Goal: Find specific page/section: Find specific page/section

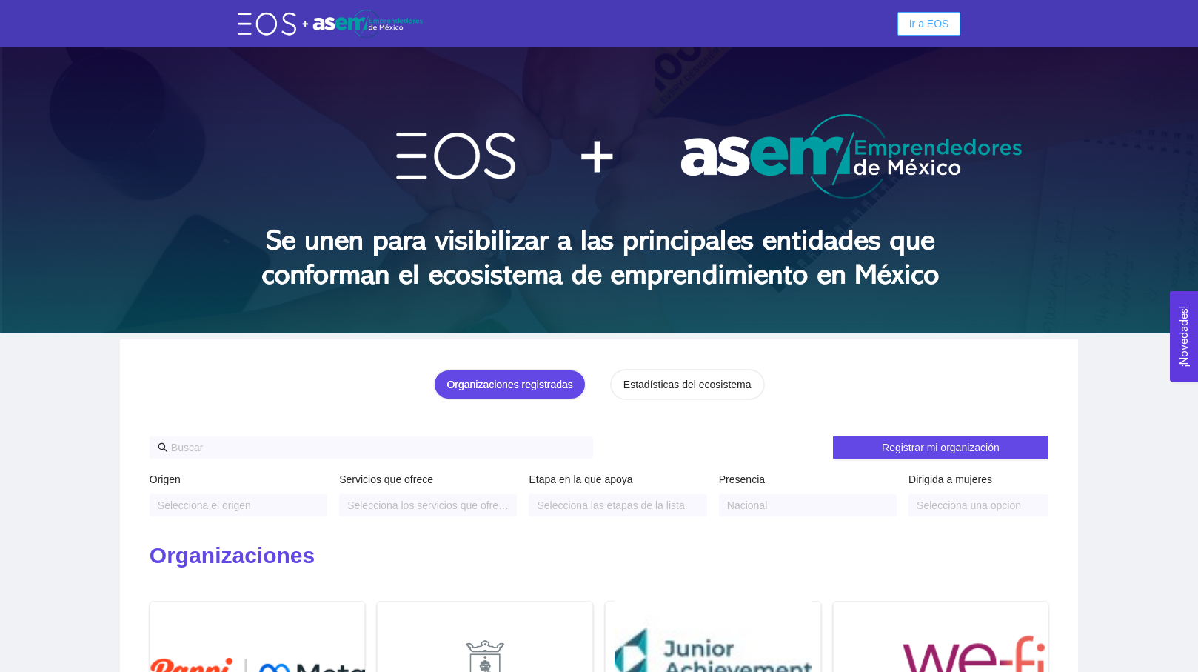
click at [921, 22] on span "Ir a EOS" at bounding box center [930, 24] width 40 height 16
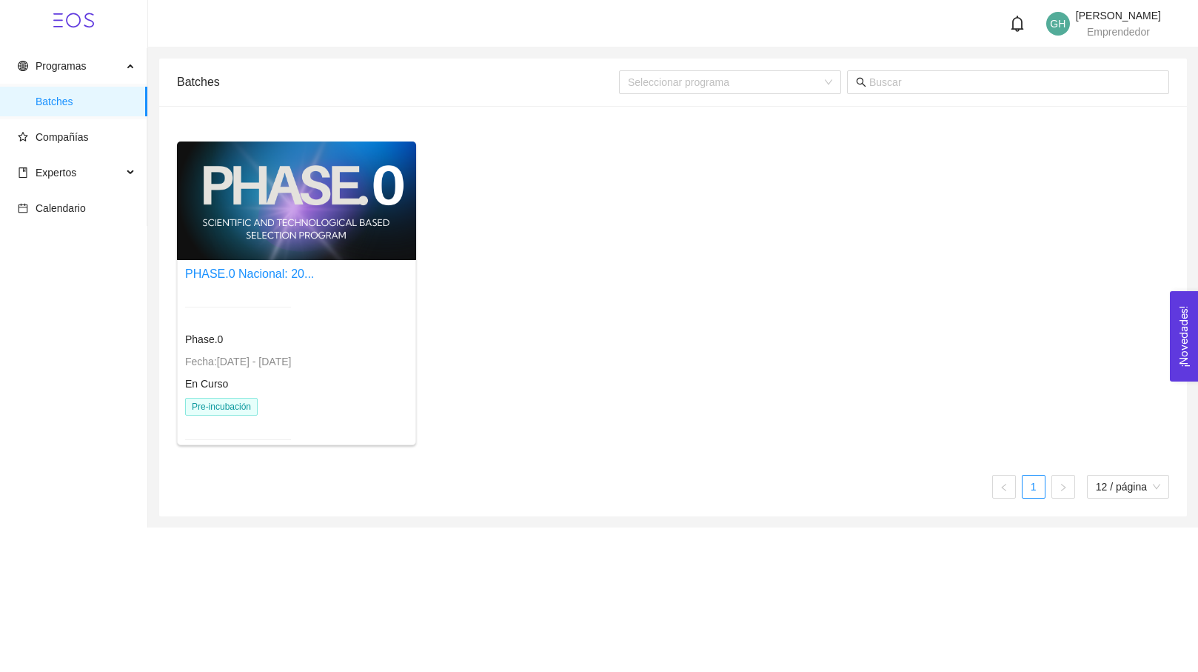
click at [304, 281] on div "PHASE.0 Nacional: 20..." at bounding box center [249, 273] width 129 height 19
click at [247, 259] on div at bounding box center [296, 200] width 239 height 119
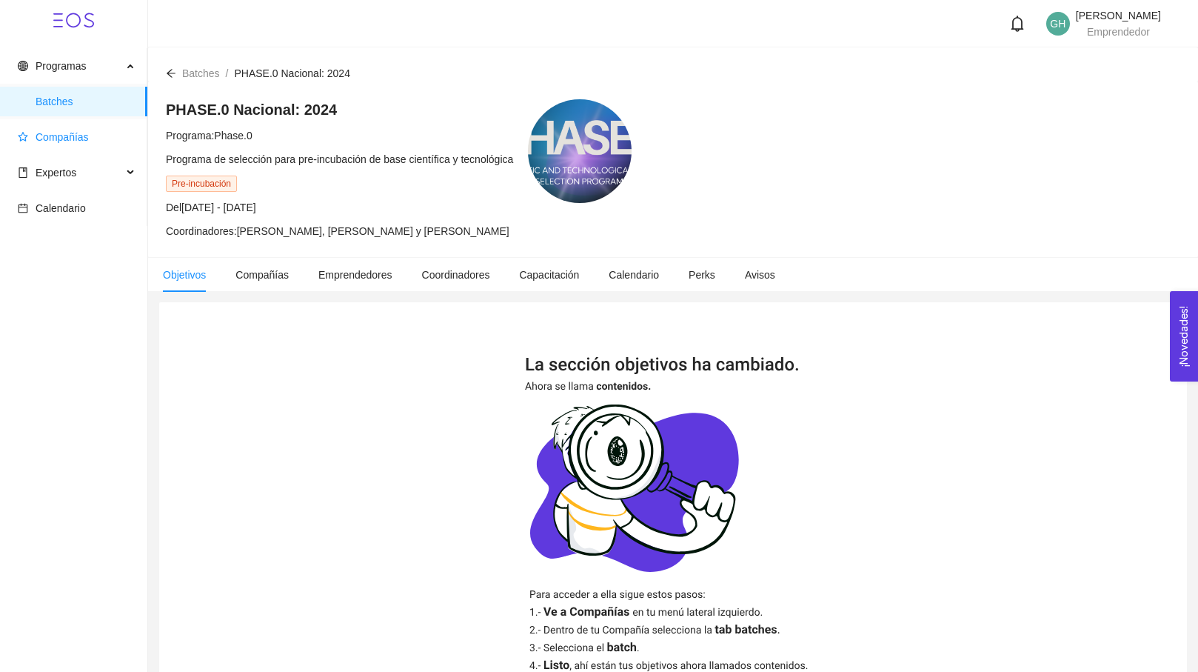
click at [49, 132] on span "Compañías" at bounding box center [62, 137] width 53 height 12
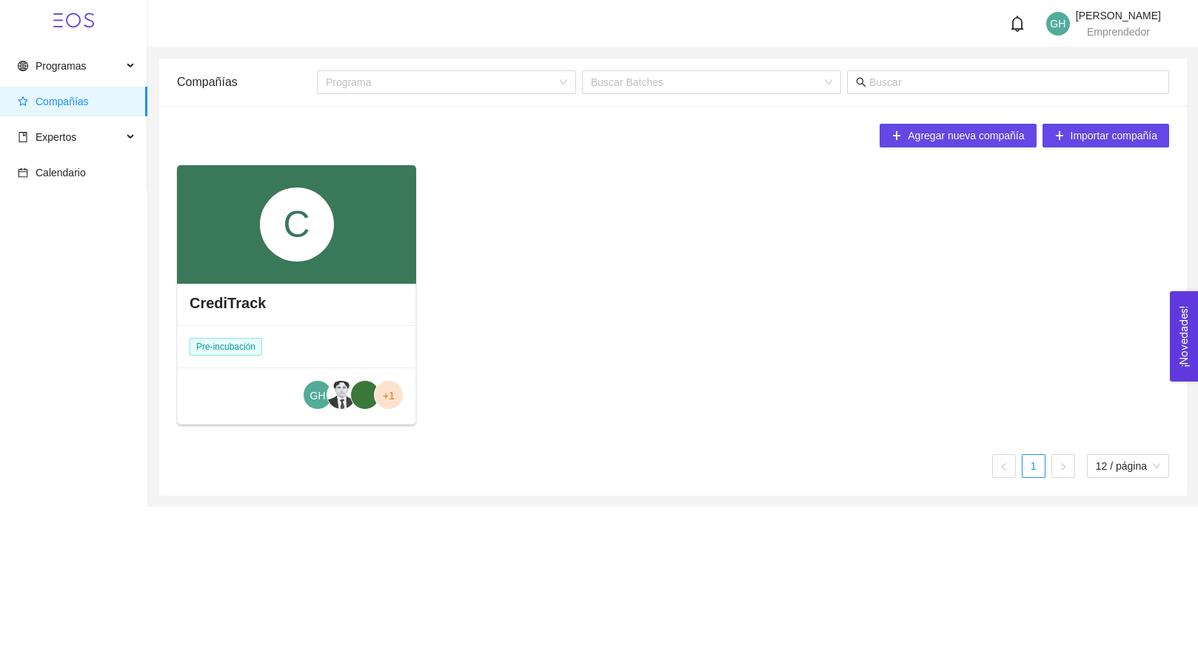
click at [261, 201] on div "C" at bounding box center [297, 224] width 74 height 74
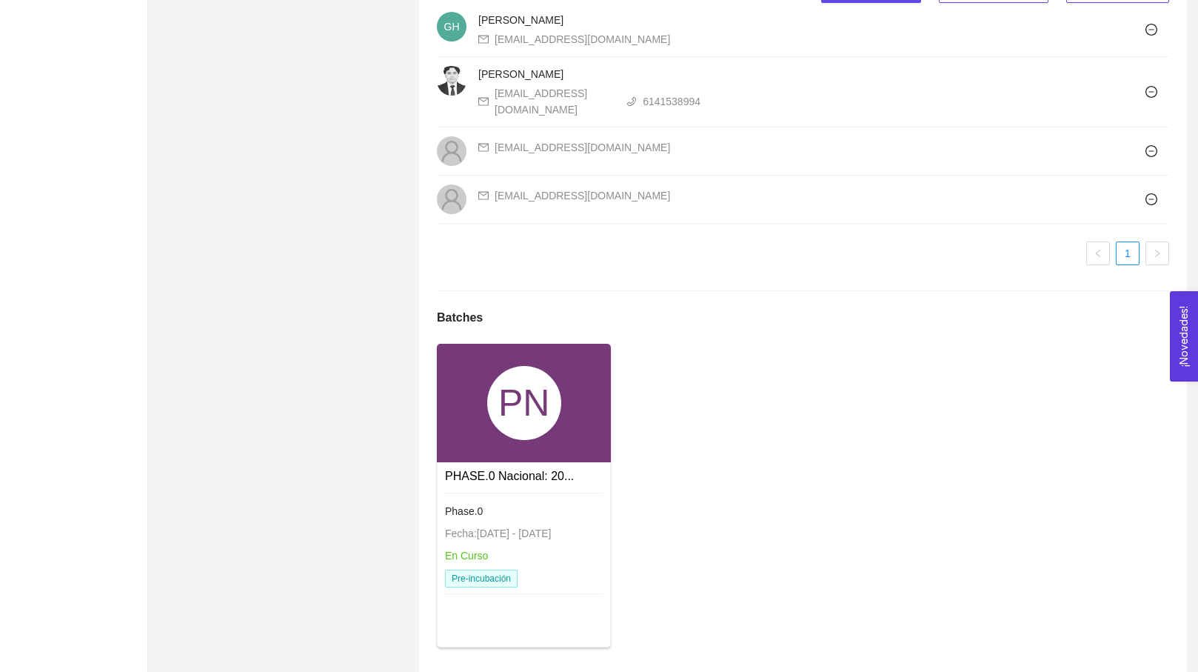
click at [524, 373] on div "PN" at bounding box center [524, 403] width 74 height 74
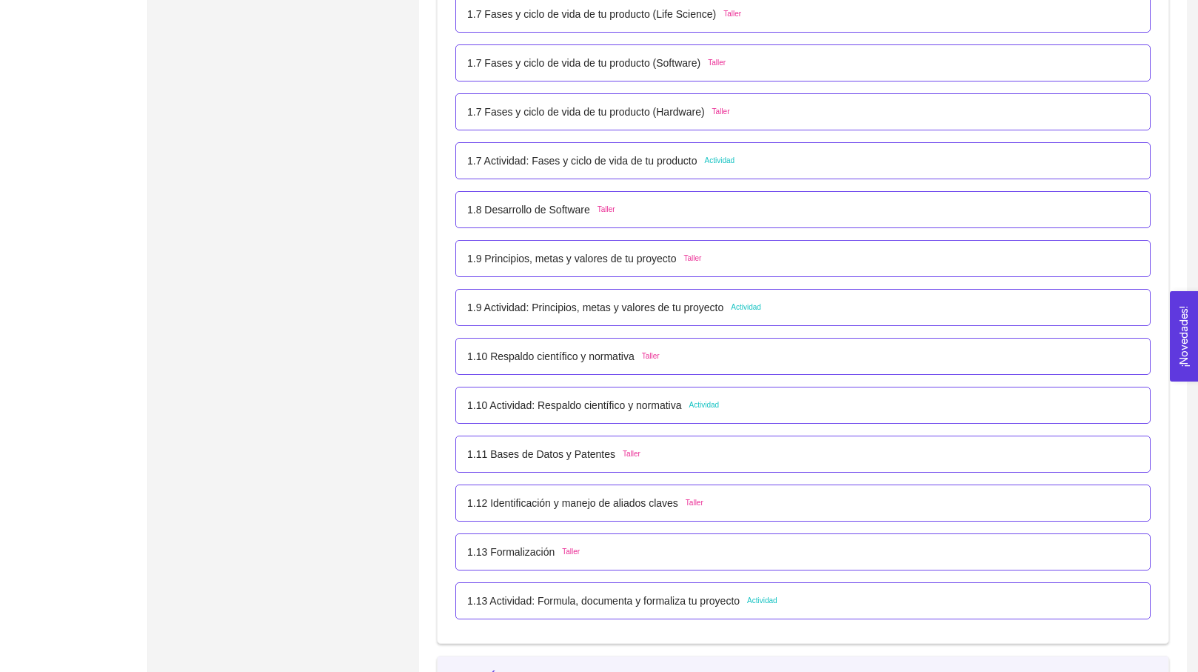
scroll to position [780, 0]
